Goal: Check status: Check status

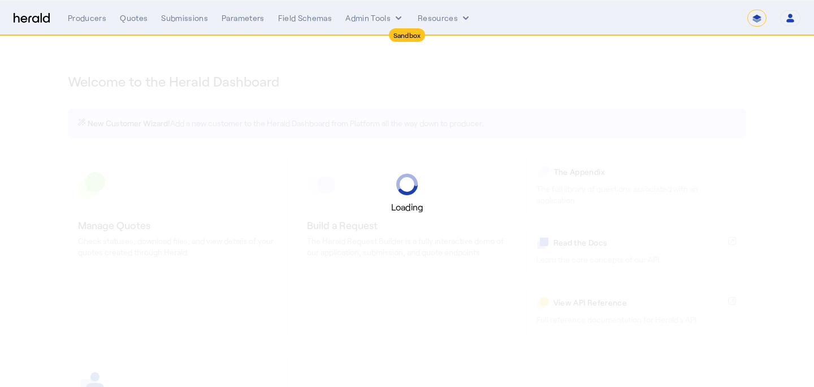
select select "*******"
select select "pfm_2v8p_herald_api"
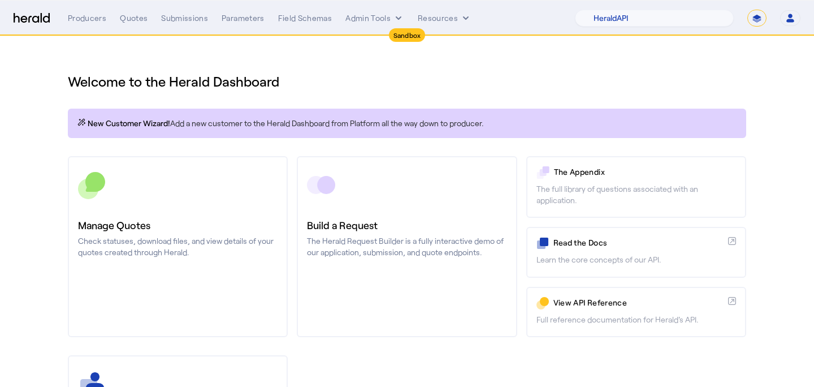
click at [750, 21] on select "**********" at bounding box center [756, 18] width 19 height 17
select select "**********"
click at [747, 10] on select "**********" at bounding box center [756, 18] width 19 height 17
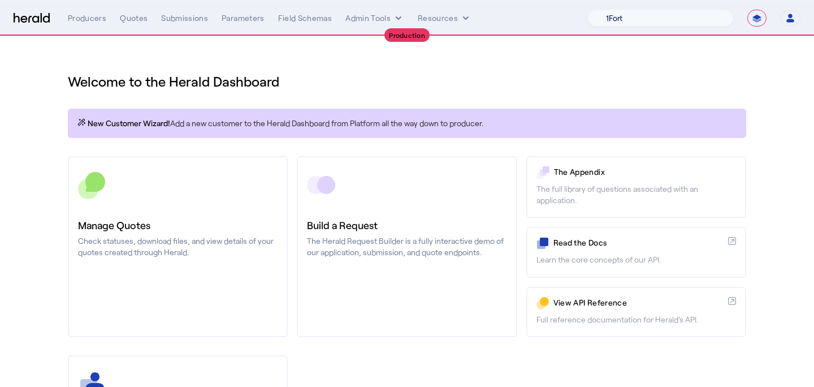
click at [675, 21] on select "1Fort Affinity Risk Arlington [PERSON_NAME] BindHQ Bunker CRC Campus Coverage C…" at bounding box center [660, 18] width 146 height 17
click at [587, 10] on select "1Fort Affinity Risk Arlington [PERSON_NAME] BindHQ Bunker CRC Campus Coverage C…" at bounding box center [660, 18] width 146 height 17
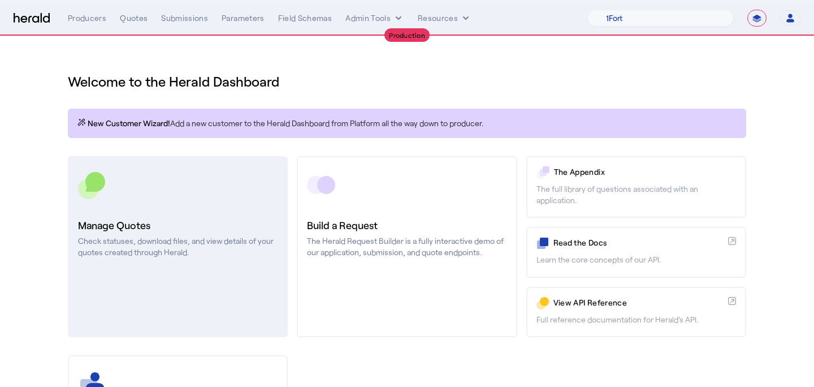
click at [234, 209] on link "Manage Quotes Check statuses, download files, and view details of your quotes c…" at bounding box center [178, 246] width 220 height 181
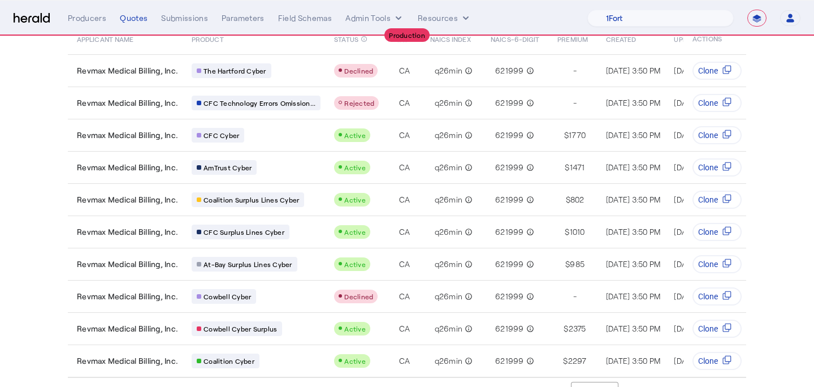
scroll to position [127, 0]
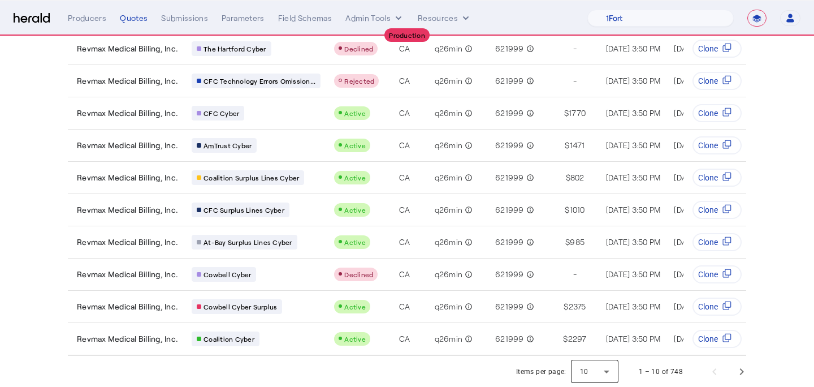
click at [581, 362] on div at bounding box center [594, 371] width 47 height 27
click at [588, 315] on span "25" at bounding box center [595, 314] width 29 height 14
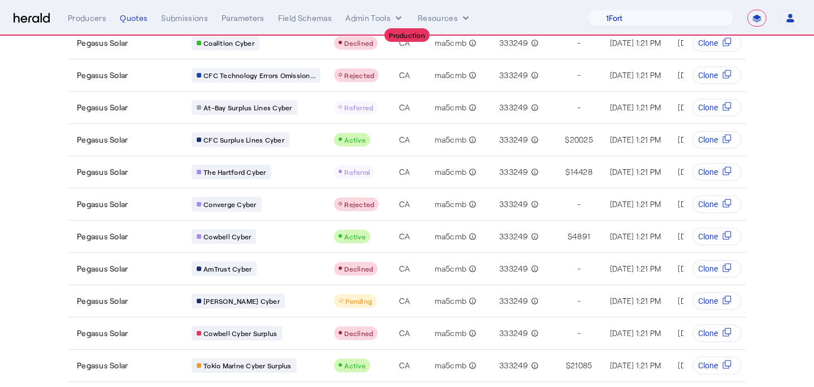
scroll to position [610, 0]
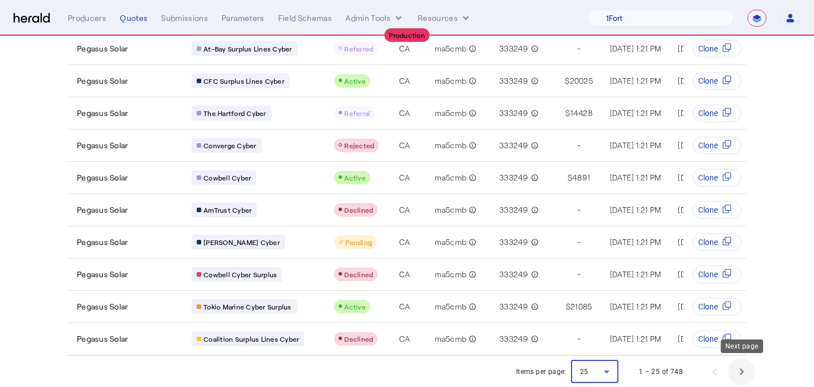
click at [742, 378] on span "Next page" at bounding box center [741, 371] width 27 height 27
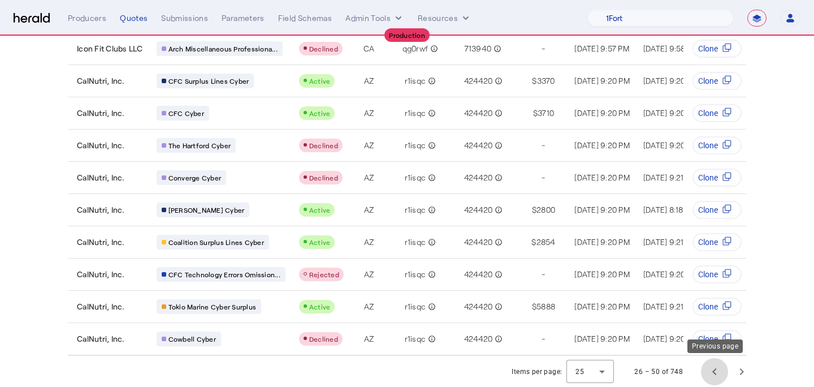
click at [716, 377] on span "Previous page" at bounding box center [714, 371] width 27 height 27
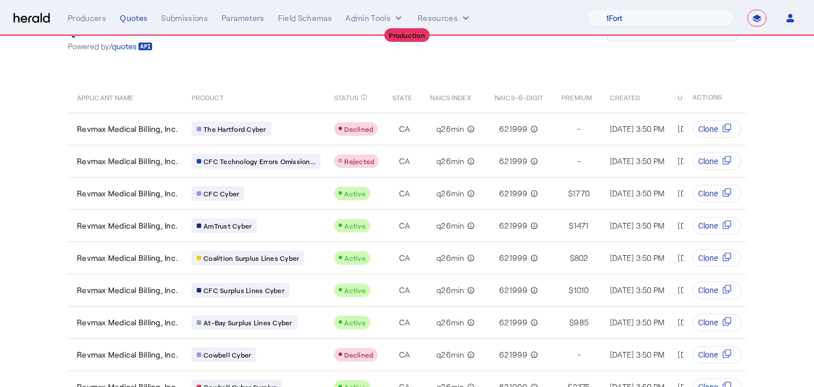
scroll to position [0, 0]
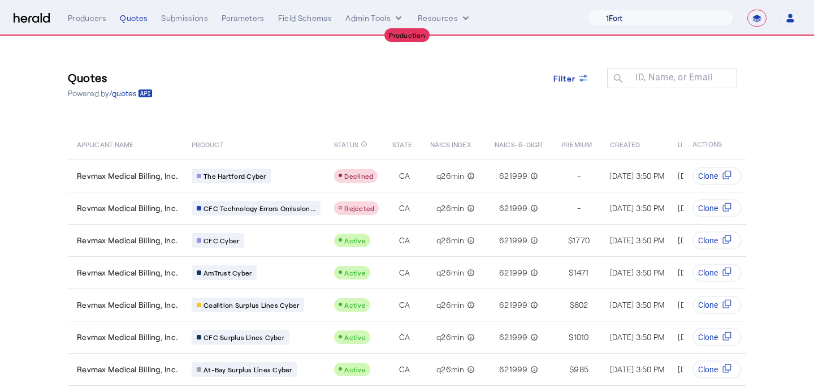
click at [695, 21] on select "1Fort Affinity Risk Arlington [PERSON_NAME] BindHQ Bunker CRC Campus Coverage C…" at bounding box center [660, 18] width 146 height 17
click at [587, 10] on select "1Fort Affinity Risk Arlington [PERSON_NAME] BindHQ Bunker CRC Campus Coverage C…" at bounding box center [660, 18] width 146 height 17
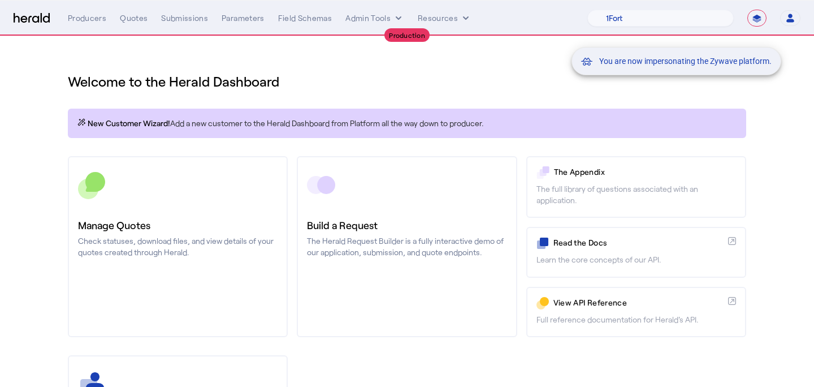
click at [107, 190] on div "You are now impersonating the Zywave platform." at bounding box center [407, 193] width 814 height 387
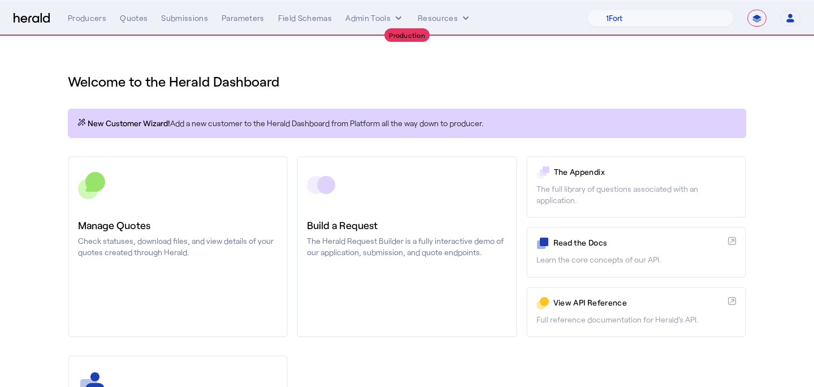
click at [151, 197] on div at bounding box center [178, 185] width 200 height 28
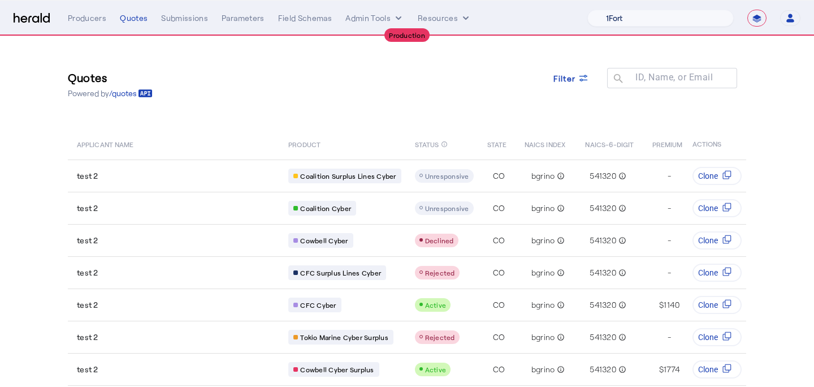
click at [680, 19] on select "1Fort Affinity Risk Arlington [PERSON_NAME] BindHQ Bunker CRC Campus Coverage C…" at bounding box center [660, 18] width 146 height 17
click at [587, 10] on select "1Fort Affinity Risk Arlington [PERSON_NAME] BindHQ Bunker CRC Campus Coverage C…" at bounding box center [660, 18] width 146 height 17
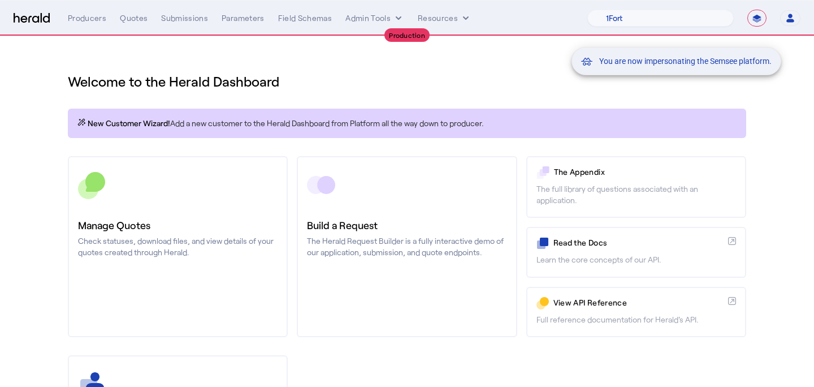
click at [644, 24] on mat-snack-bar-container "You are now impersonating the Semsee platform." at bounding box center [705, 19] width 210 height 28
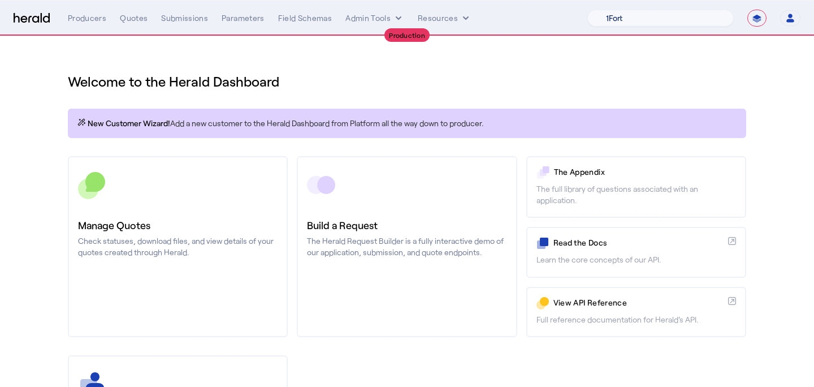
click at [637, 18] on select "1Fort Affinity Risk Arlington [PERSON_NAME] BindHQ Bunker CRC Campus Coverage C…" at bounding box center [660, 18] width 146 height 17
select select "pfm_v94t_fifthwall"
click at [587, 10] on select "1Fort Affinity Risk Arlington [PERSON_NAME] BindHQ Bunker CRC Campus Coverage C…" at bounding box center [660, 18] width 146 height 17
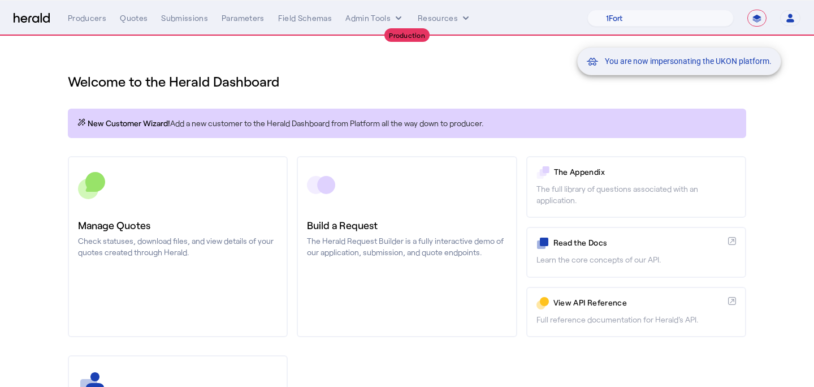
click at [147, 206] on div "You are now impersonating the UKON platform." at bounding box center [407, 193] width 814 height 387
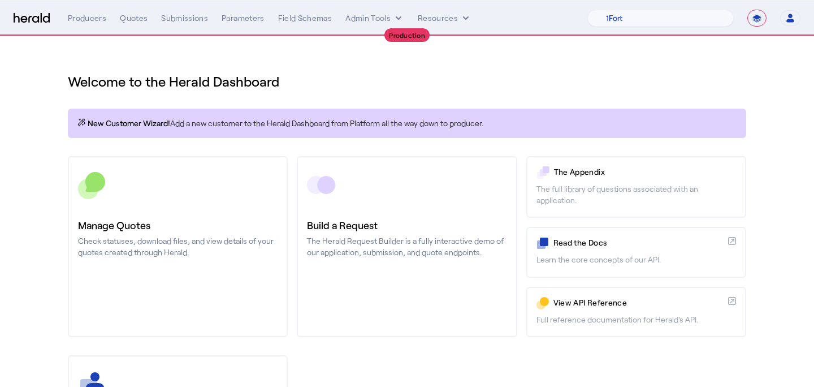
click at [194, 223] on h3 "Manage Quotes" at bounding box center [178, 225] width 200 height 16
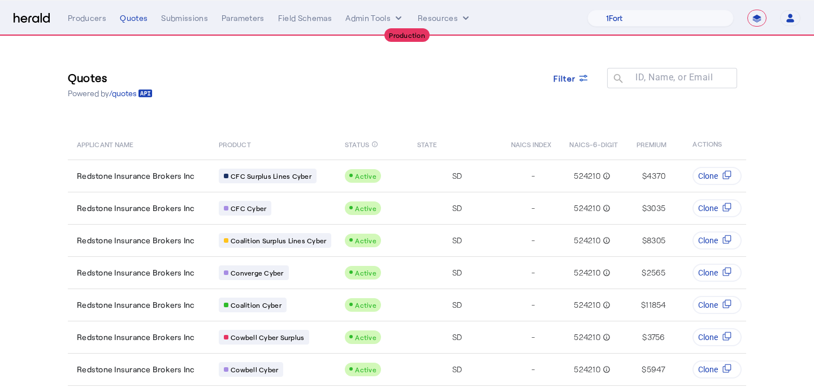
click at [554, 60] on div "Quotes Powered by /quotes Filter ID, Name, or Email search" at bounding box center [407, 84] width 678 height 51
click at [560, 72] on span "Filter" at bounding box center [564, 78] width 23 height 12
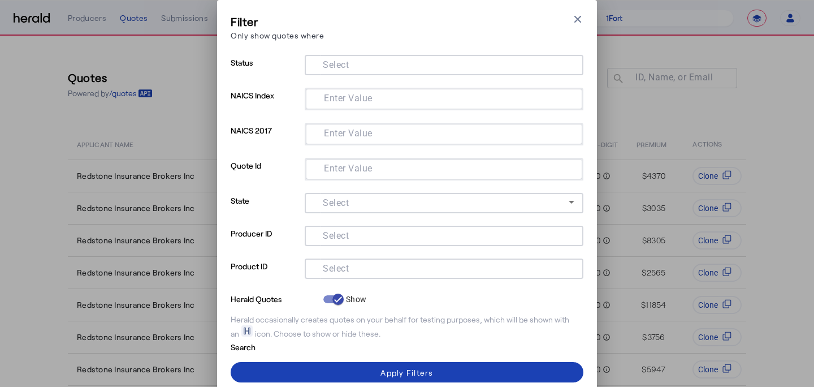
click at [375, 276] on div at bounding box center [444, 268] width 261 height 20
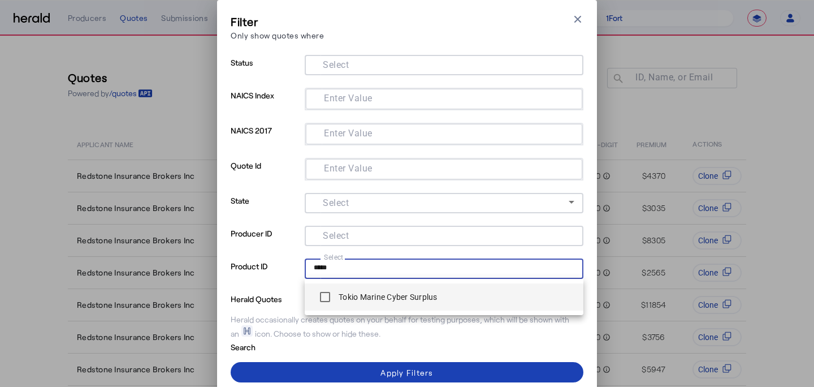
type input "*****"
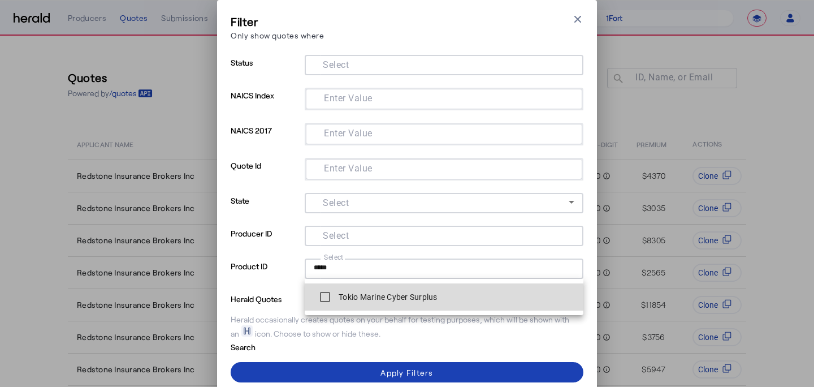
click at [373, 300] on label "Tokio Marine Cyber Surplus" at bounding box center [386, 296] width 101 height 11
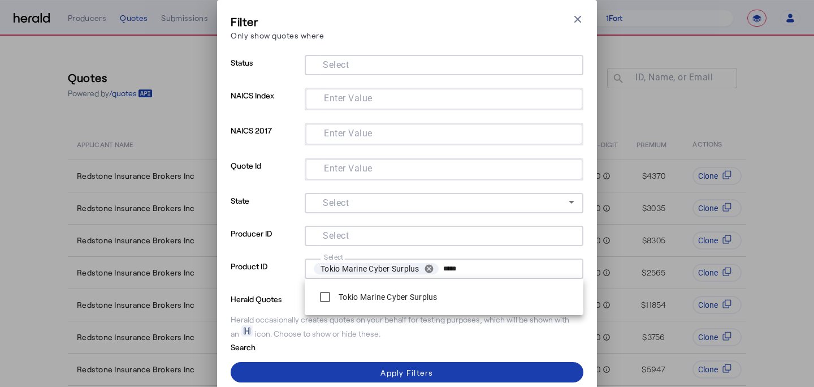
click at [391, 370] on div "Apply Filters" at bounding box center [406, 372] width 53 height 12
